Goal: Task Accomplishment & Management: Use online tool/utility

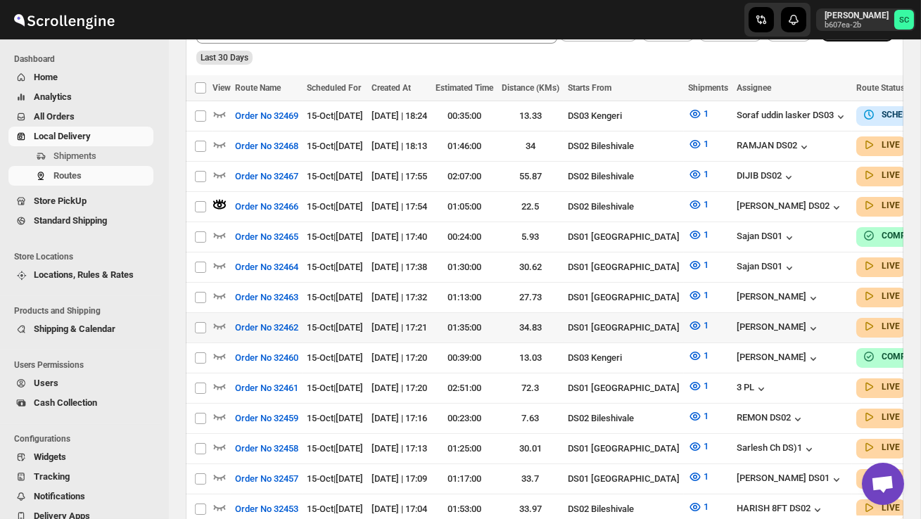
scroll to position [386, 0]
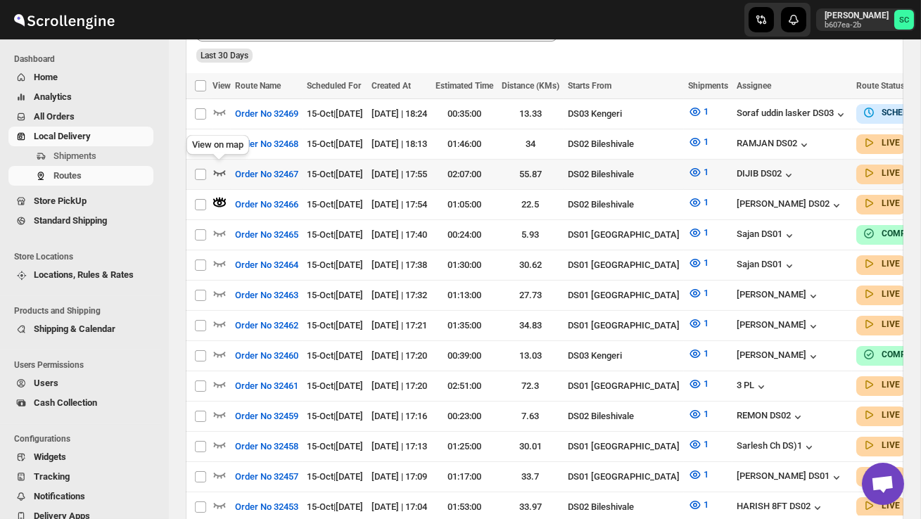
click at [218, 165] on icon "button" at bounding box center [219, 172] width 14 height 14
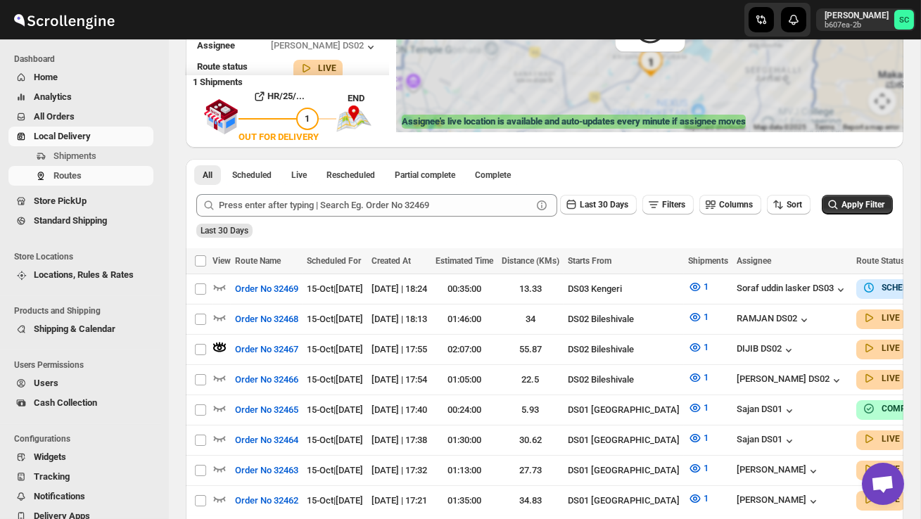
scroll to position [0, 0]
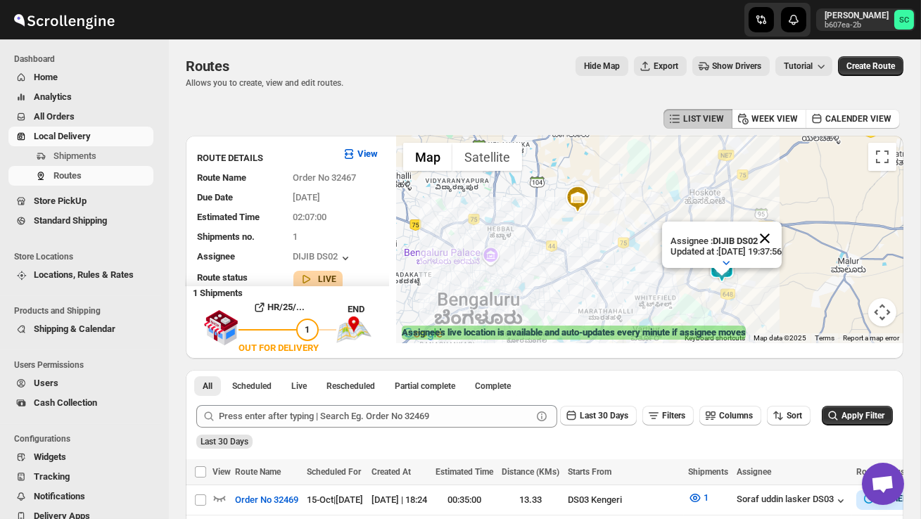
click at [782, 234] on button "Close" at bounding box center [765, 239] width 34 height 34
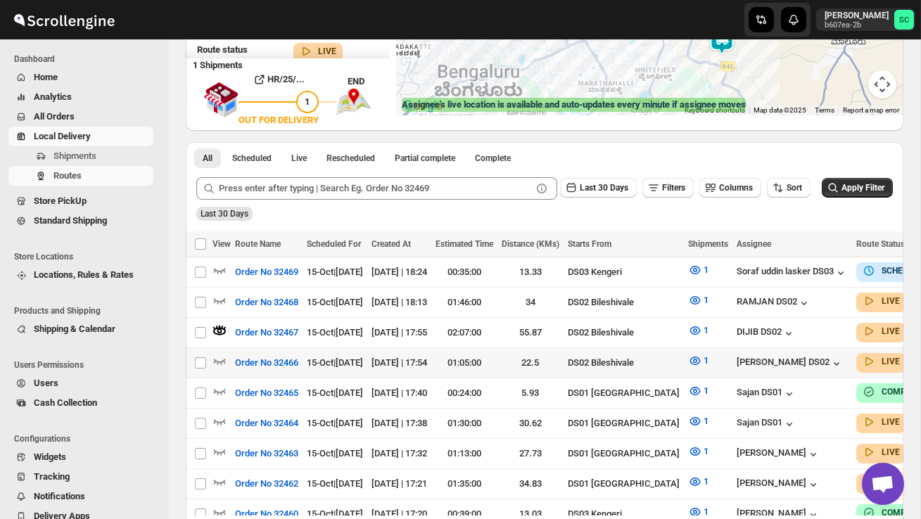
scroll to position [233, 0]
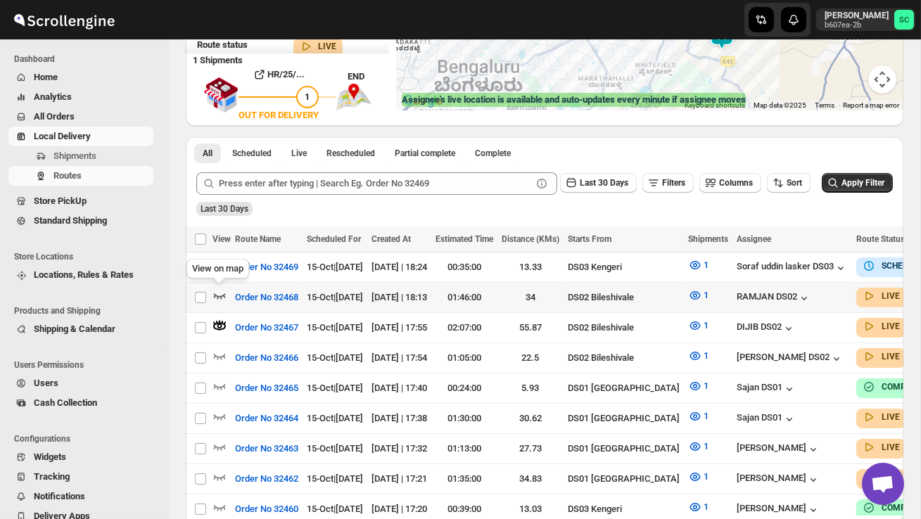
click at [219, 293] on icon "button" at bounding box center [219, 295] width 14 height 14
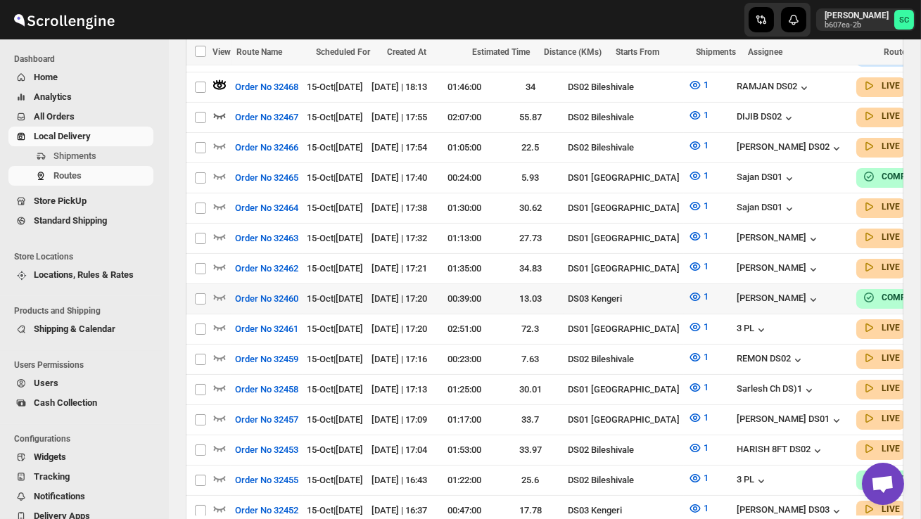
scroll to position [467, 0]
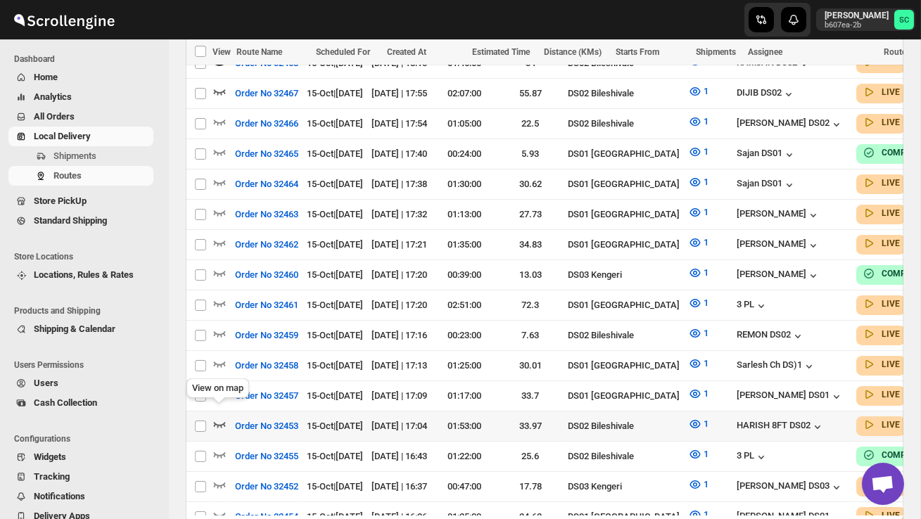
click at [219, 417] on icon "button" at bounding box center [219, 424] width 14 height 14
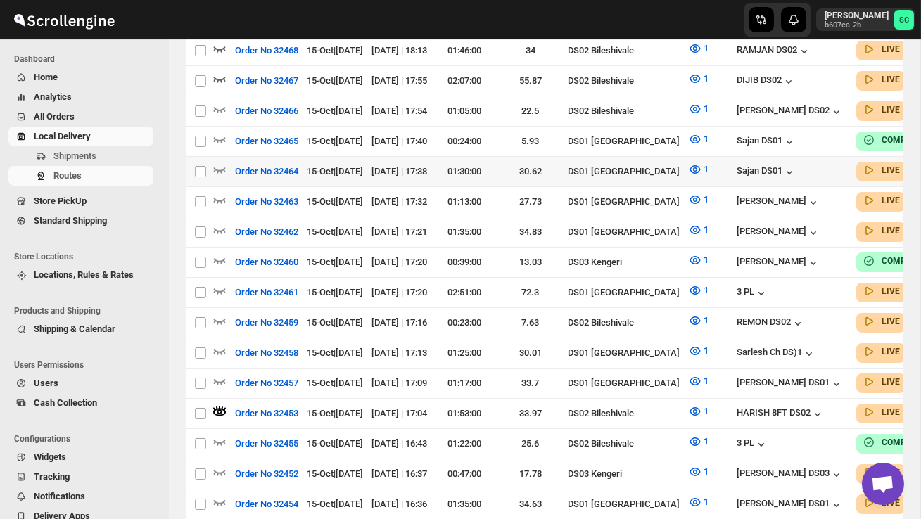
scroll to position [0, 0]
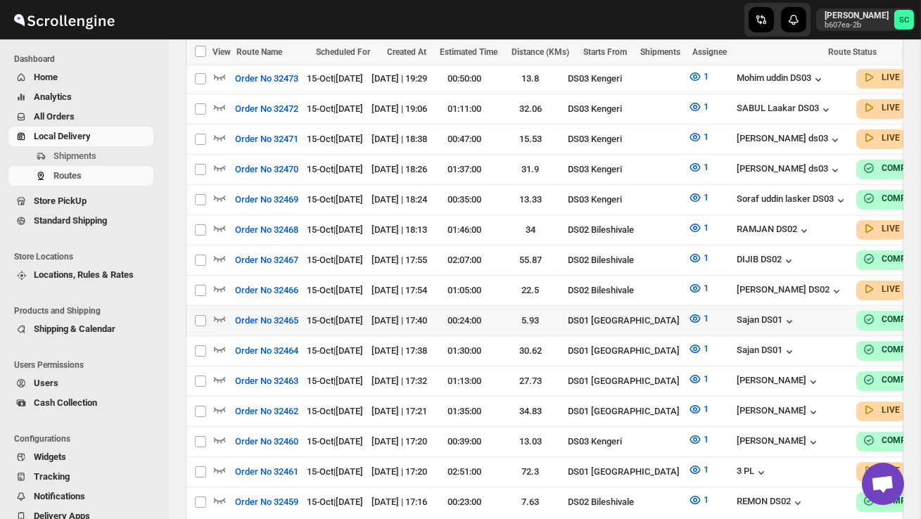
scroll to position [405, 0]
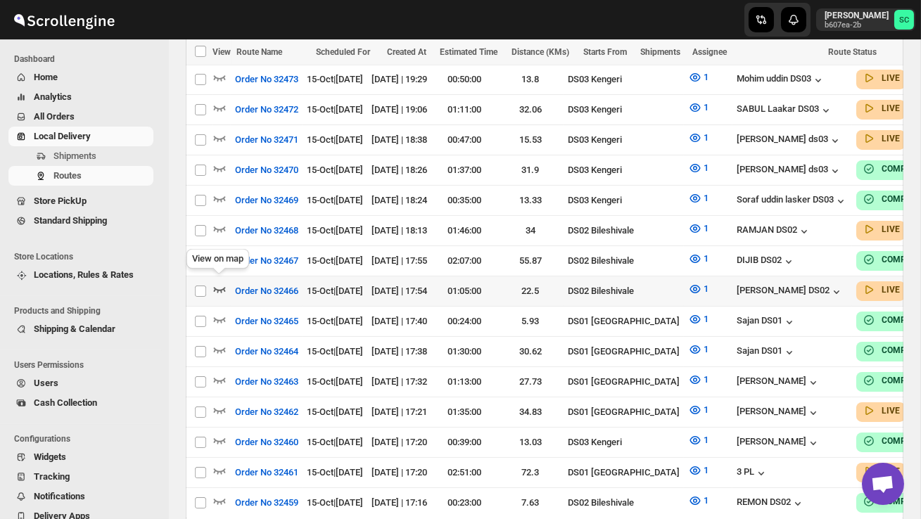
click at [223, 282] on icon "button" at bounding box center [219, 289] width 14 height 14
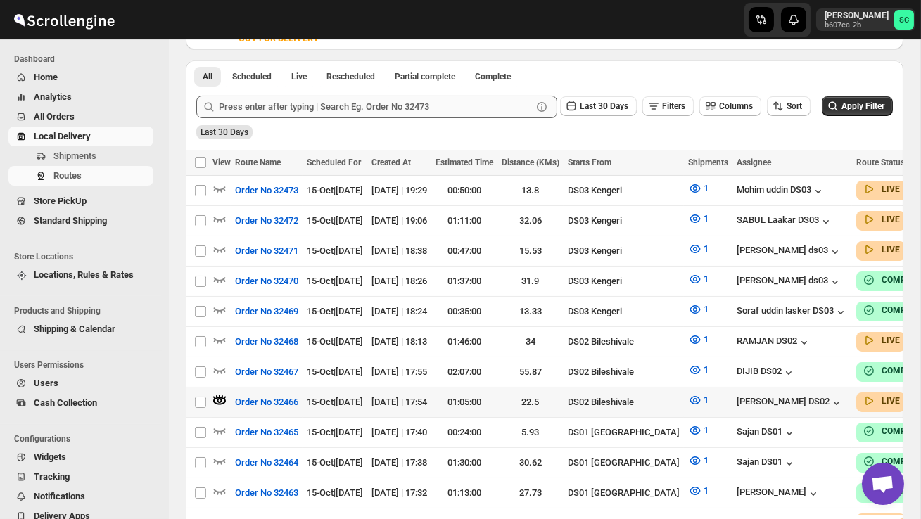
scroll to position [318, 0]
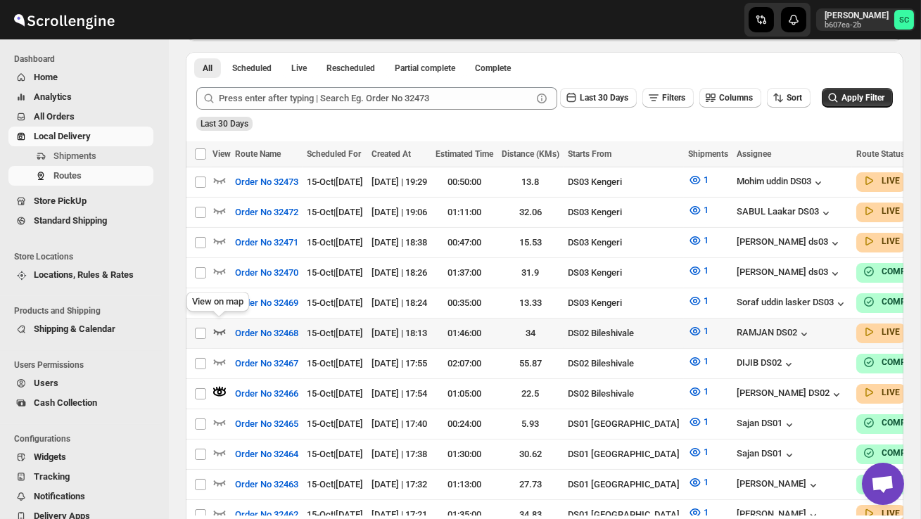
click at [221, 326] on icon "button" at bounding box center [219, 331] width 14 height 14
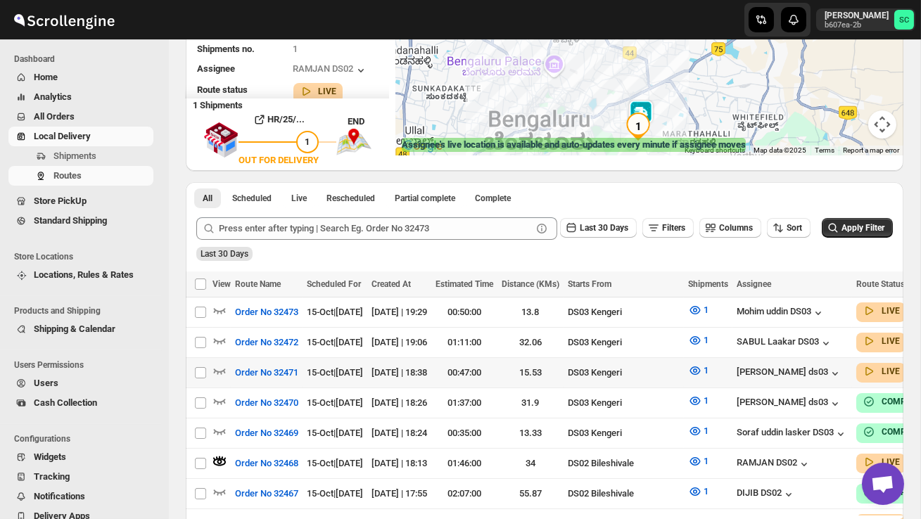
scroll to position [0, 0]
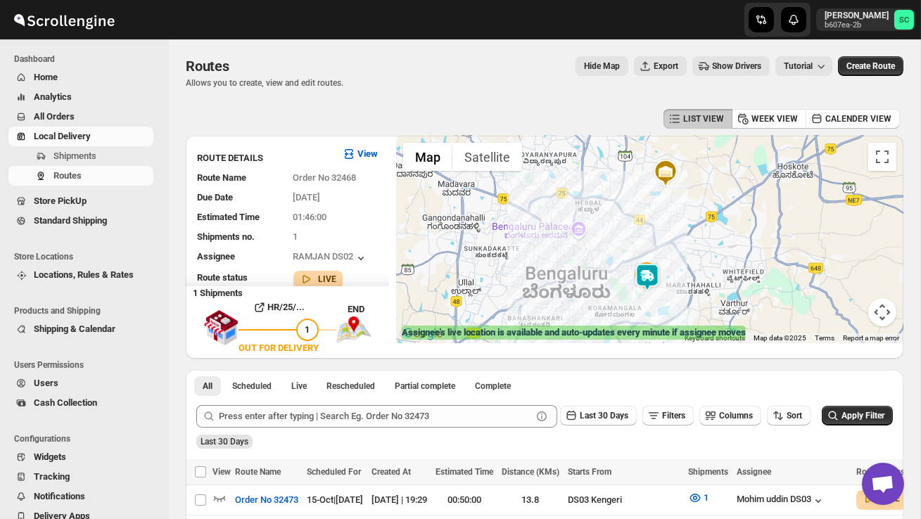
click at [75, 144] on link "Local Delivery" at bounding box center [80, 137] width 145 height 20
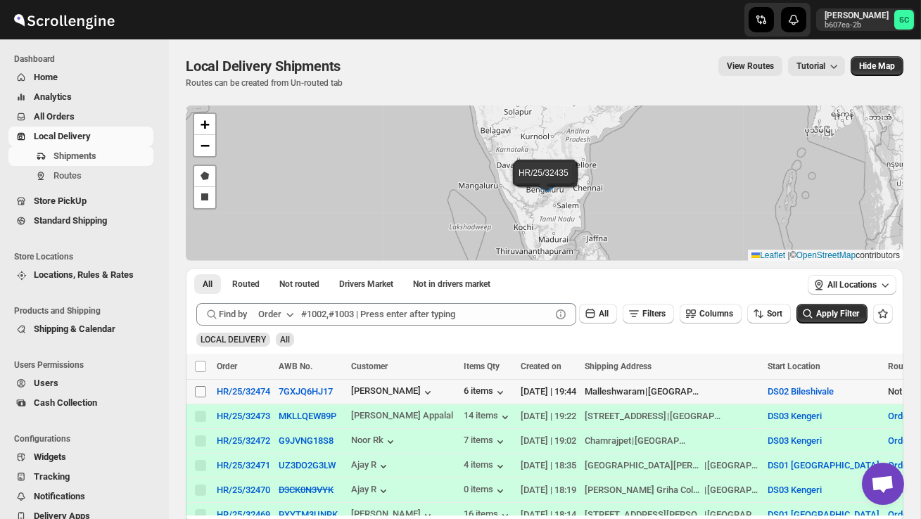
click at [199, 390] on input "Select shipment" at bounding box center [200, 391] width 11 height 11
checkbox input "true"
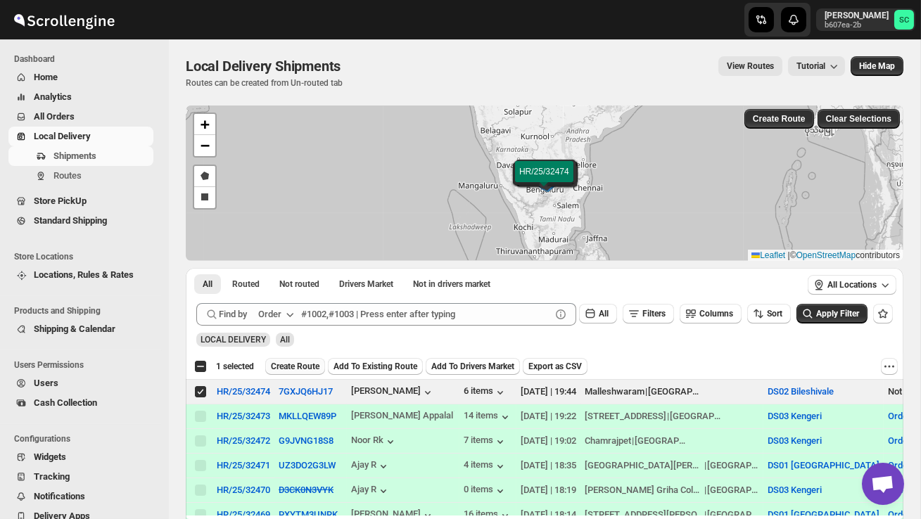
click at [300, 366] on span "Create Route" at bounding box center [295, 366] width 49 height 11
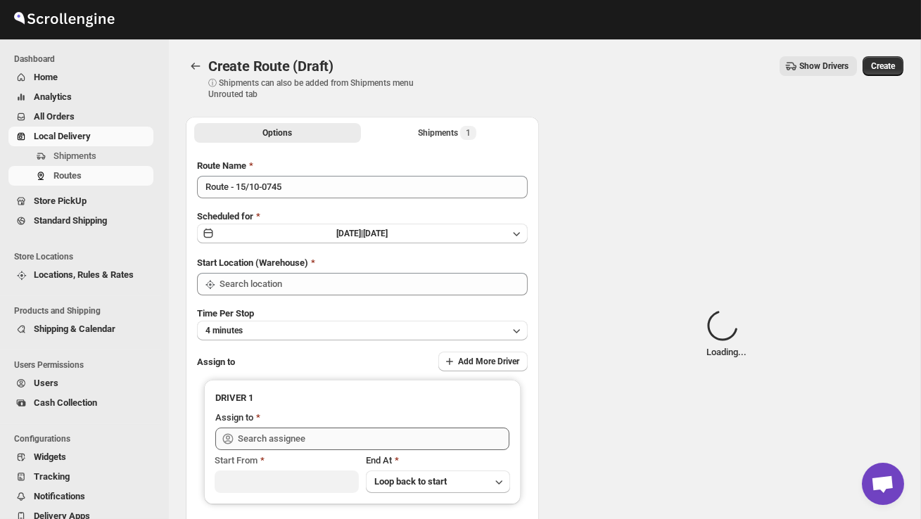
type input "DS02 Bileshivale"
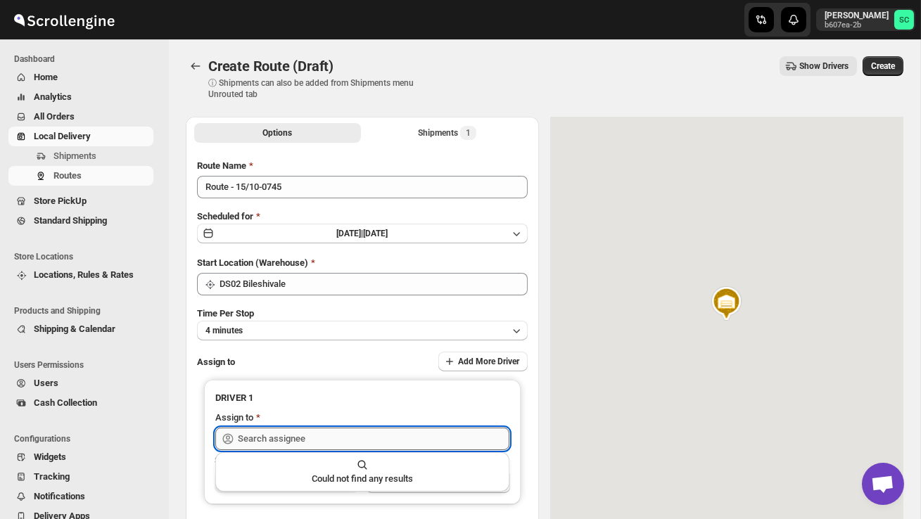
click at [288, 433] on input "text" at bounding box center [374, 439] width 272 height 23
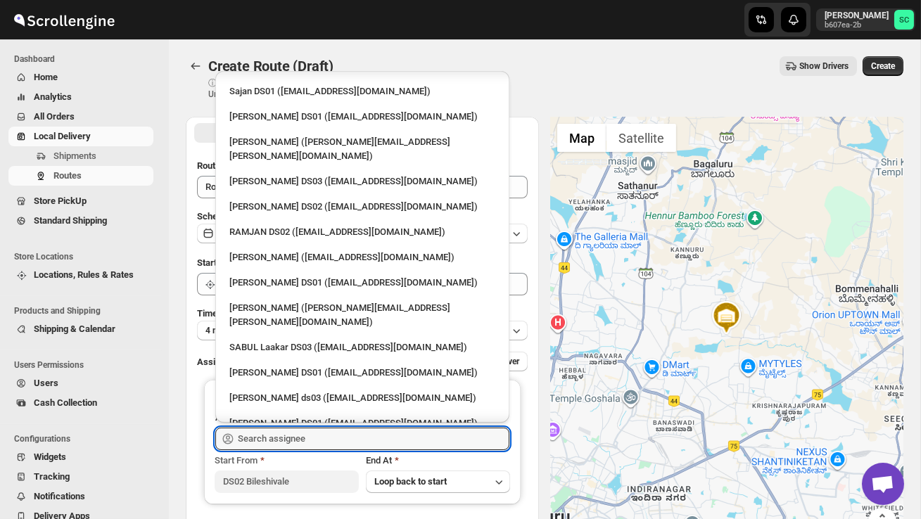
scroll to position [642, 0]
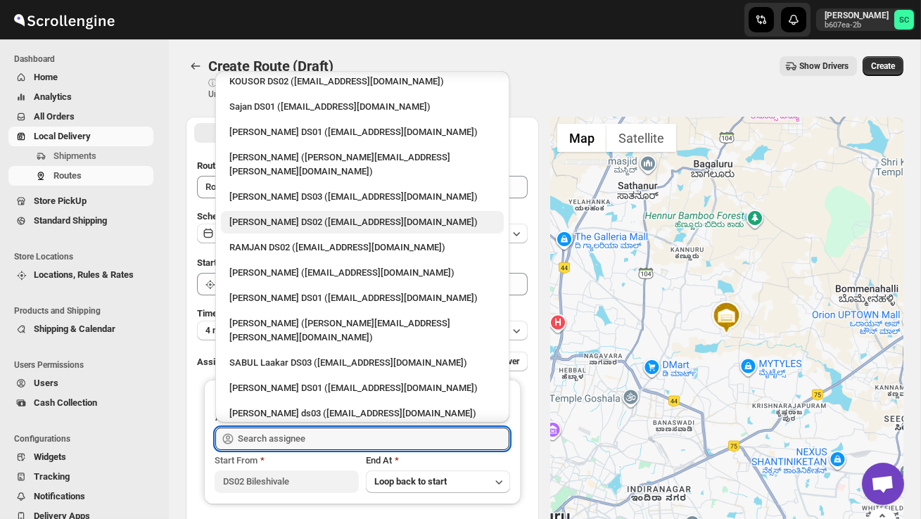
click at [269, 211] on div "[PERSON_NAME] DS02 ([EMAIL_ADDRESS][DOMAIN_NAME])" at bounding box center [362, 222] width 283 height 23
type input "[PERSON_NAME] DS02 ([EMAIL_ADDRESS][DOMAIN_NAME])"
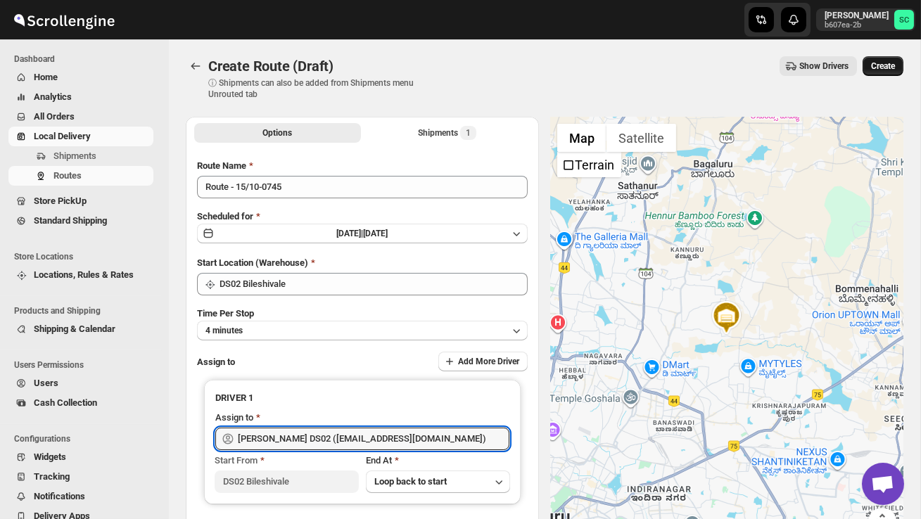
click at [873, 61] on span "Create" at bounding box center [883, 66] width 24 height 11
